Goal: Information Seeking & Learning: Learn about a topic

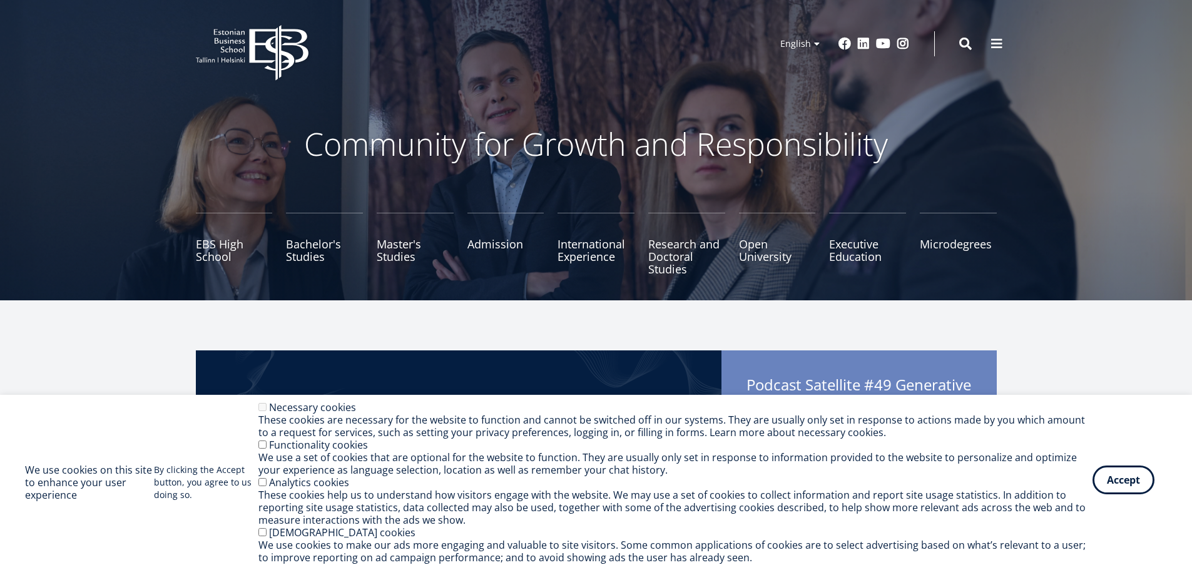
click at [1108, 486] on button "Accept" at bounding box center [1124, 480] width 62 height 29
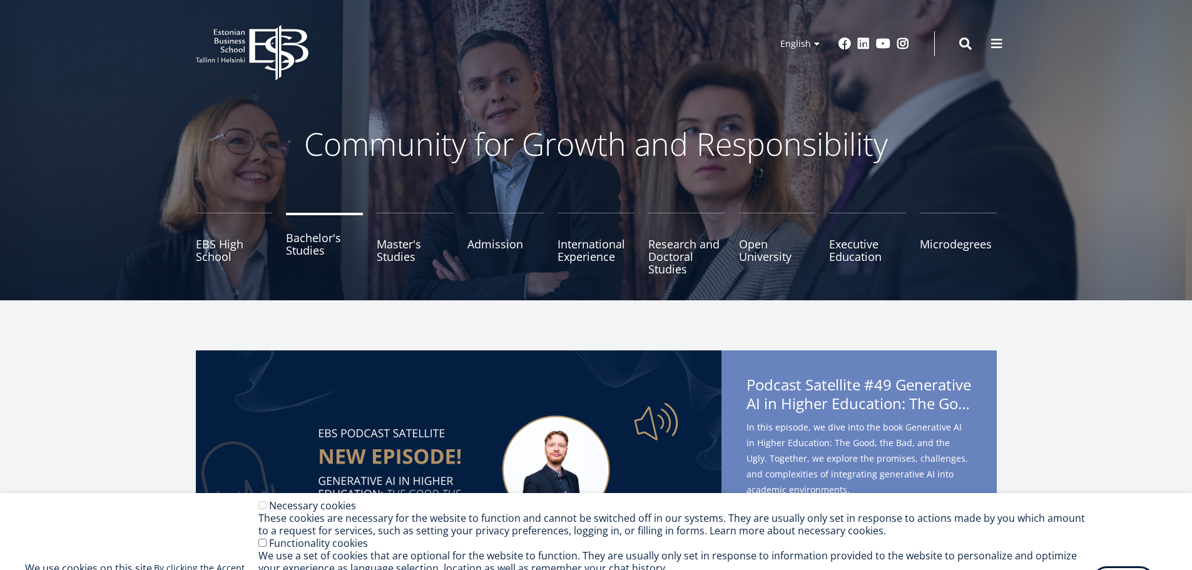
click at [291, 255] on link "Bachelor's Studies" at bounding box center [324, 244] width 77 height 63
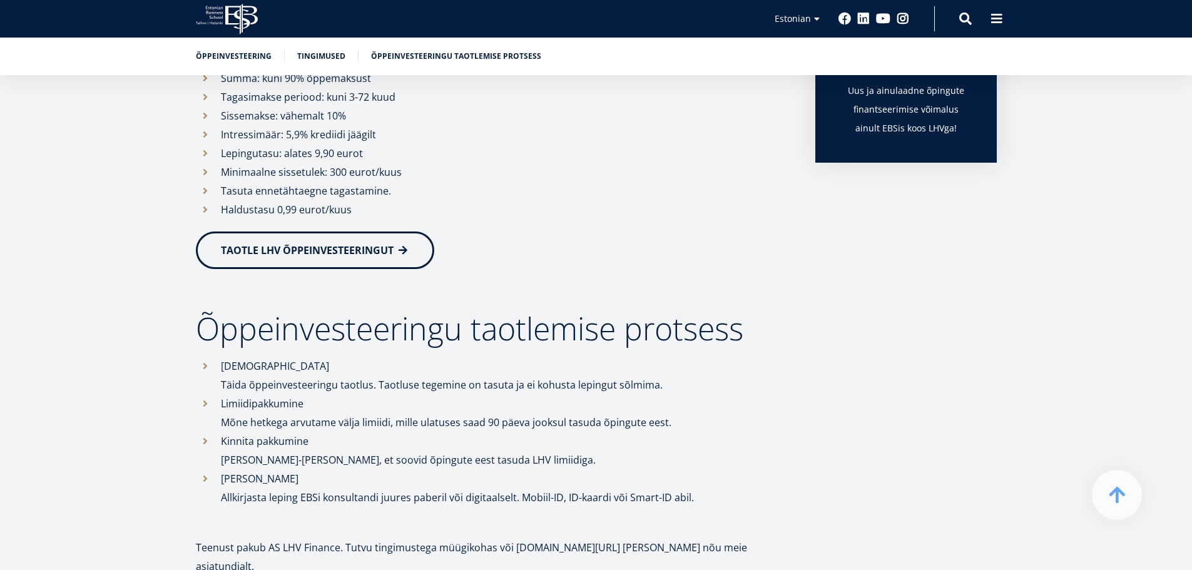
scroll to position [501, 0]
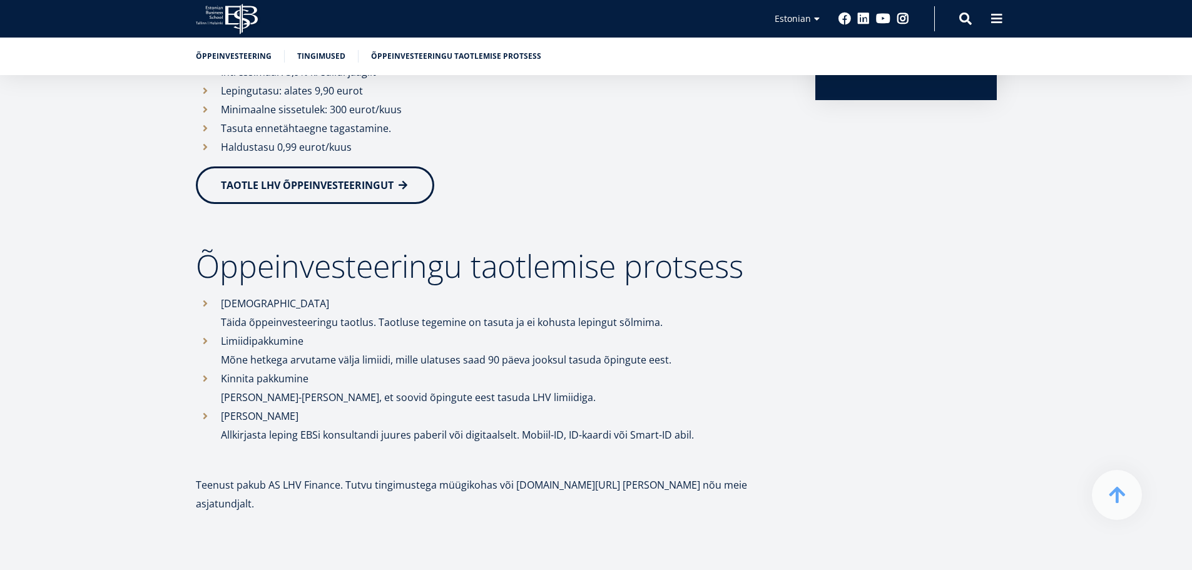
click at [334, 187] on span "TAOTLE LHV ÕPPEINVESTEERINGUT" at bounding box center [307, 185] width 173 height 14
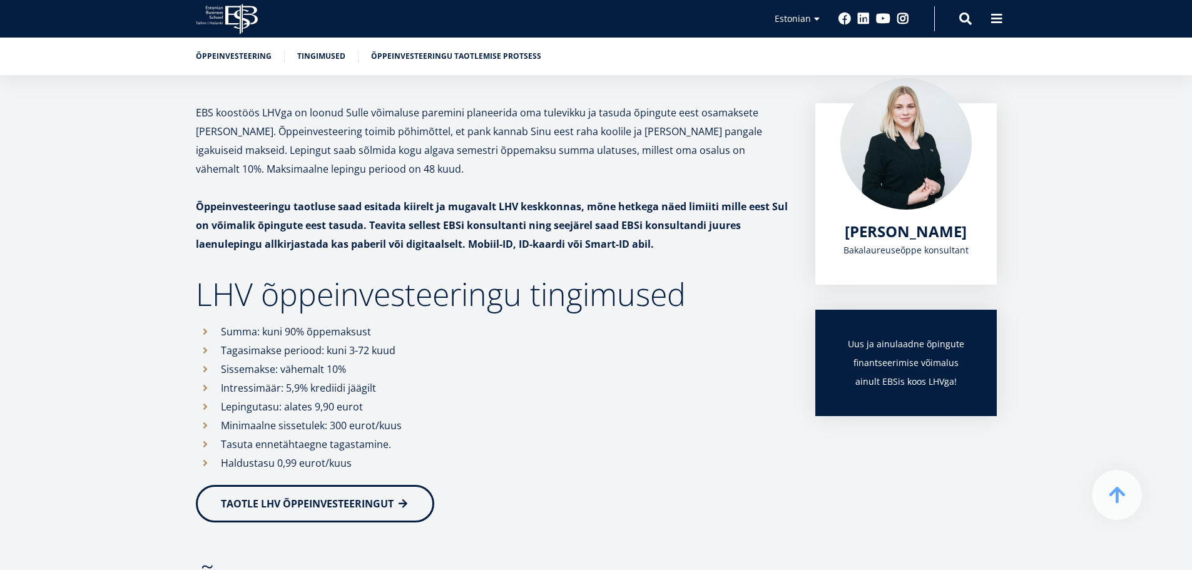
scroll to position [165, 0]
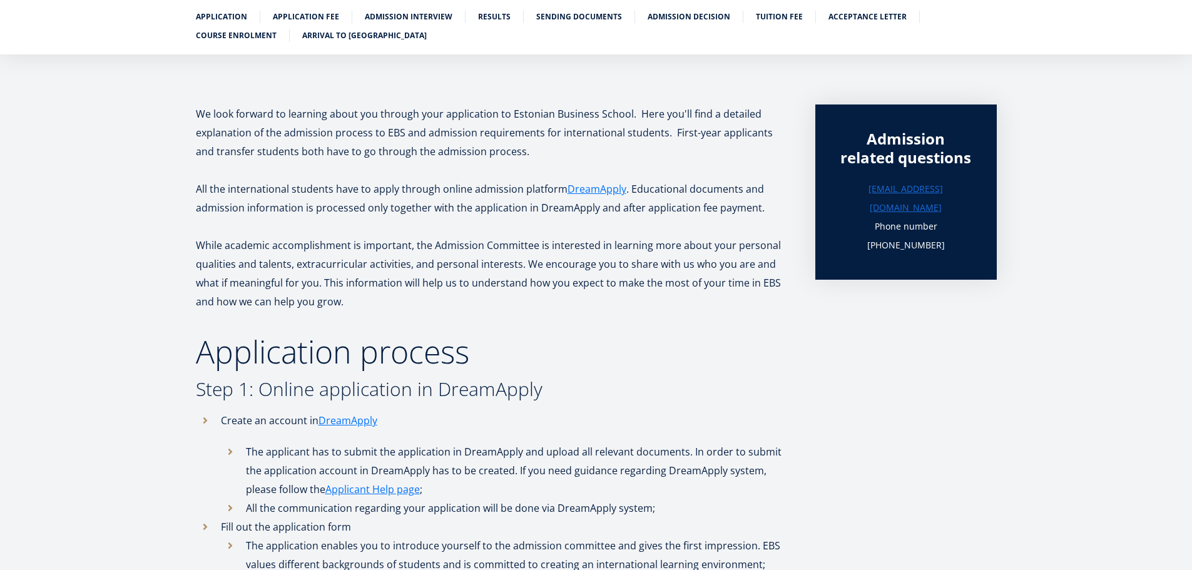
scroll to position [165, 0]
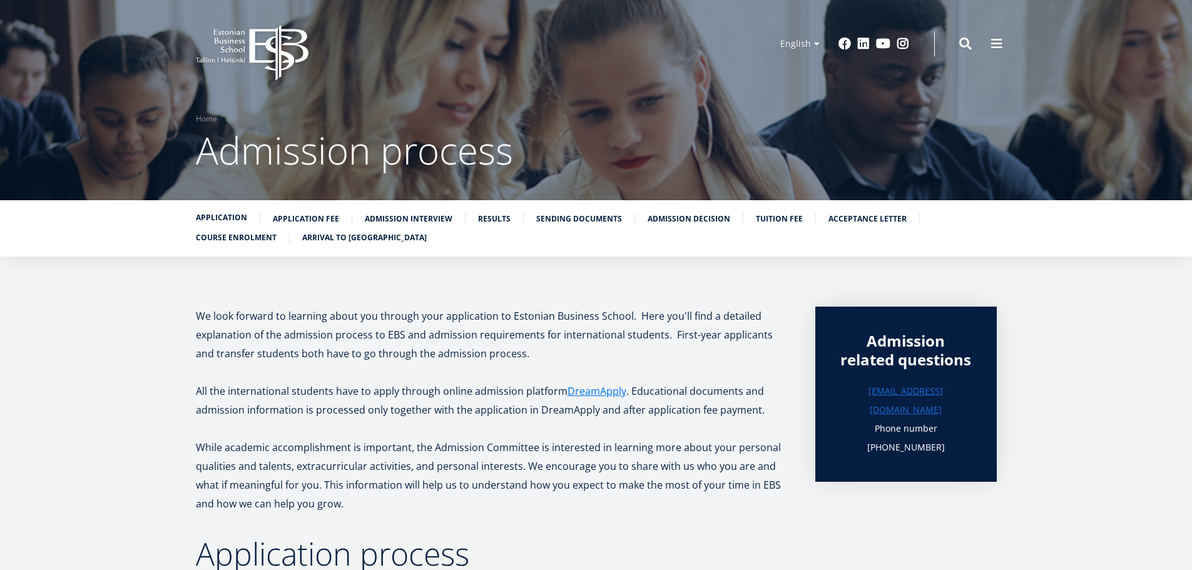
click at [242, 220] on link "Application" at bounding box center [221, 218] width 51 height 13
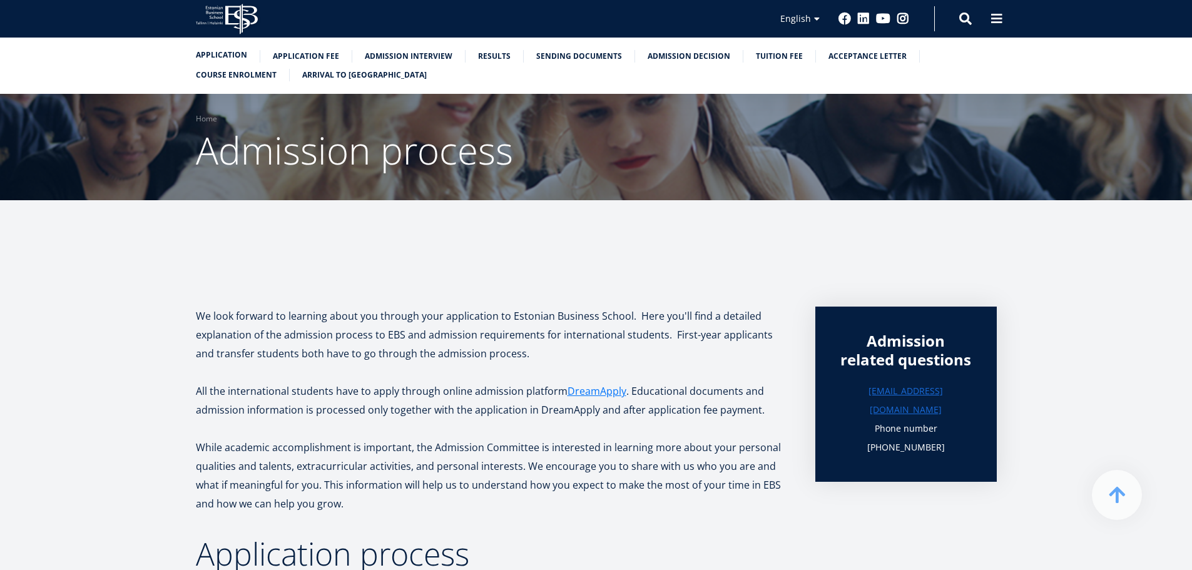
scroll to position [508, 0]
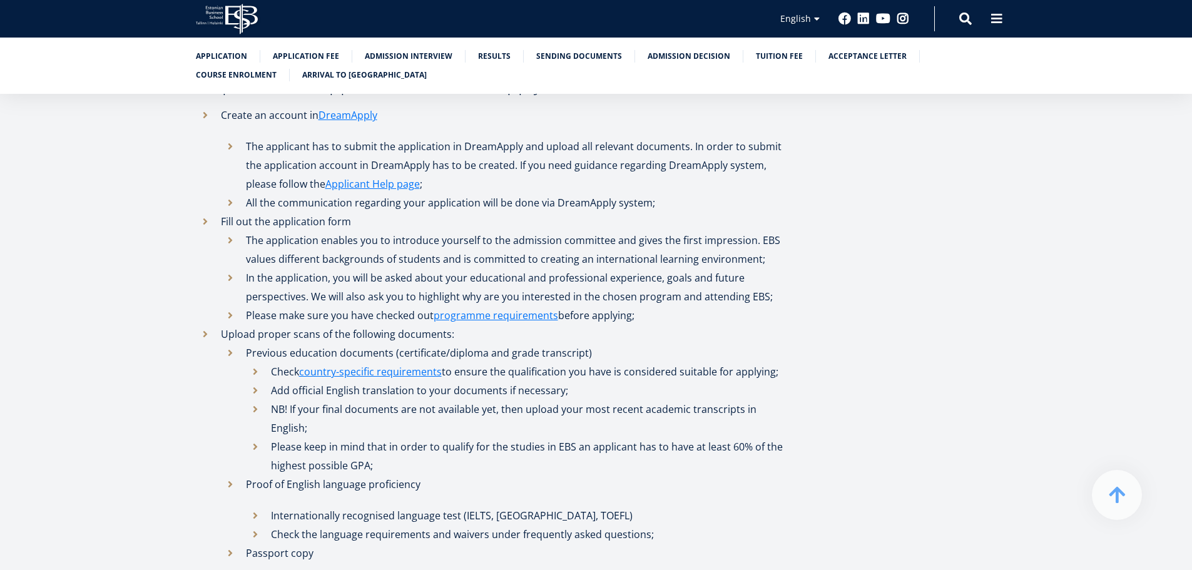
click at [223, 24] on icon "EBS Logo Created with Sketch." at bounding box center [227, 19] width 62 height 31
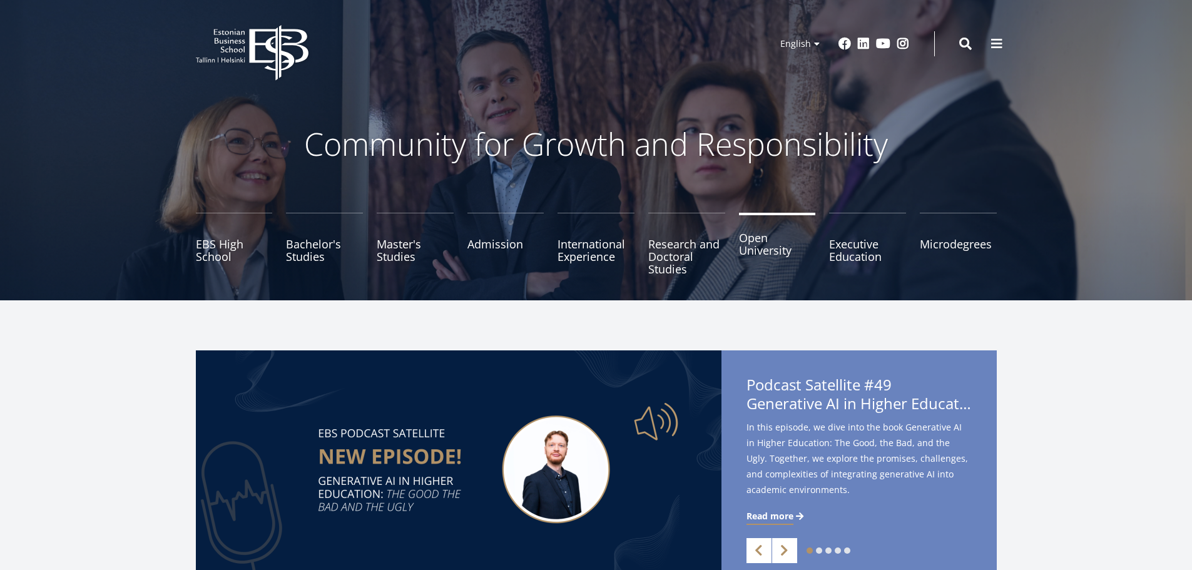
click at [760, 253] on link "Open University" at bounding box center [777, 244] width 77 height 63
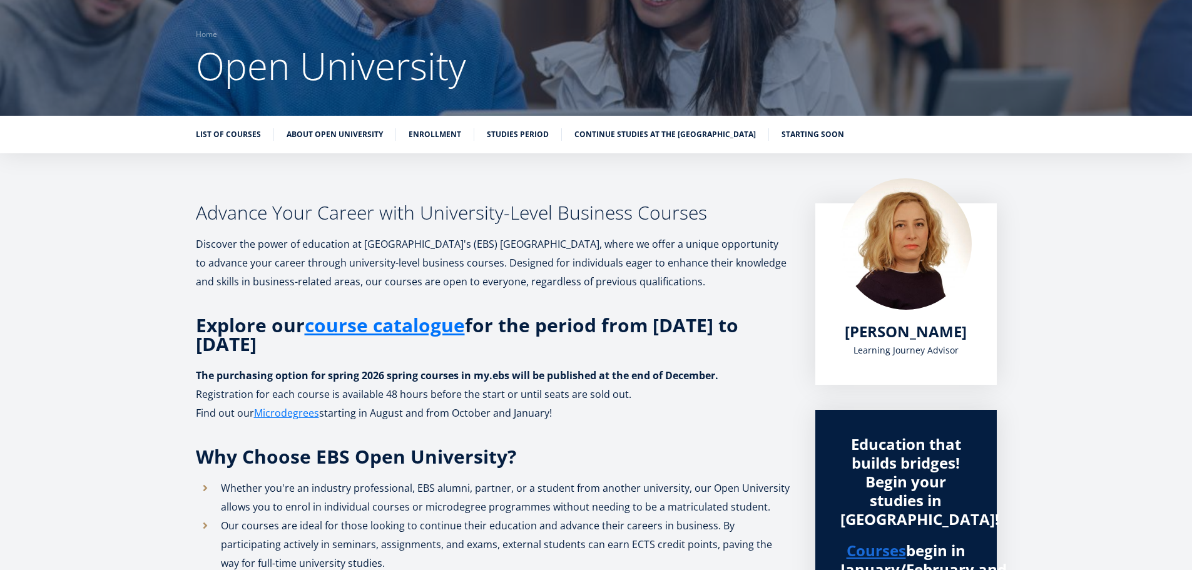
scroll to position [6, 0]
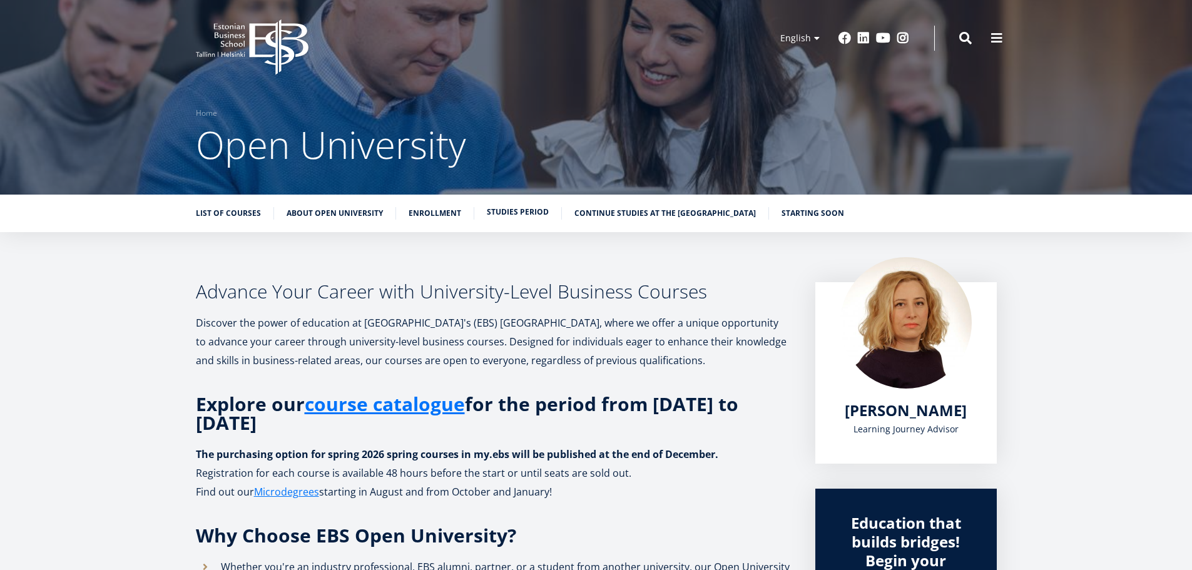
click at [529, 217] on link "Studies period" at bounding box center [518, 212] width 62 height 13
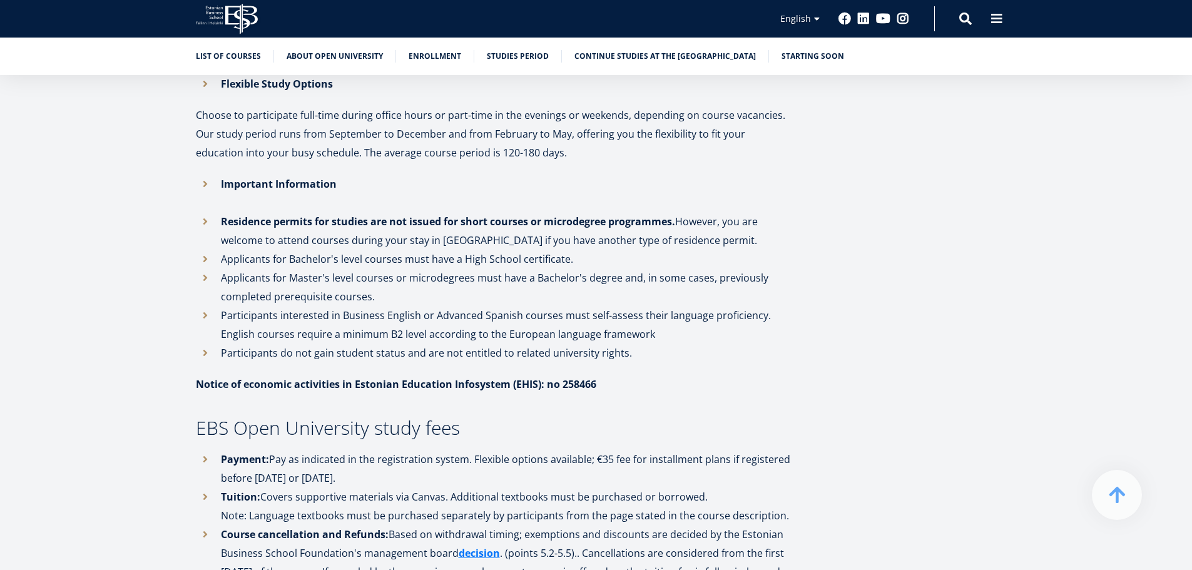
click at [235, 19] on icon "EBS Logo Created with Sketch." at bounding box center [227, 19] width 62 height 31
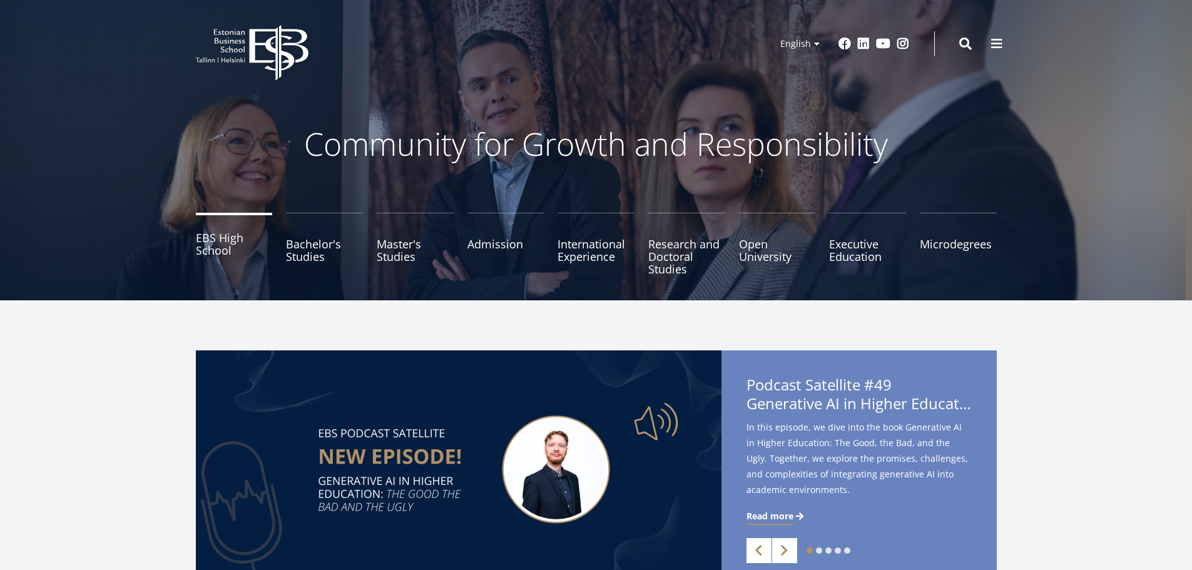
click at [225, 245] on link "EBS High School" at bounding box center [234, 244] width 77 height 63
